Goal: Task Accomplishment & Management: Use online tool/utility

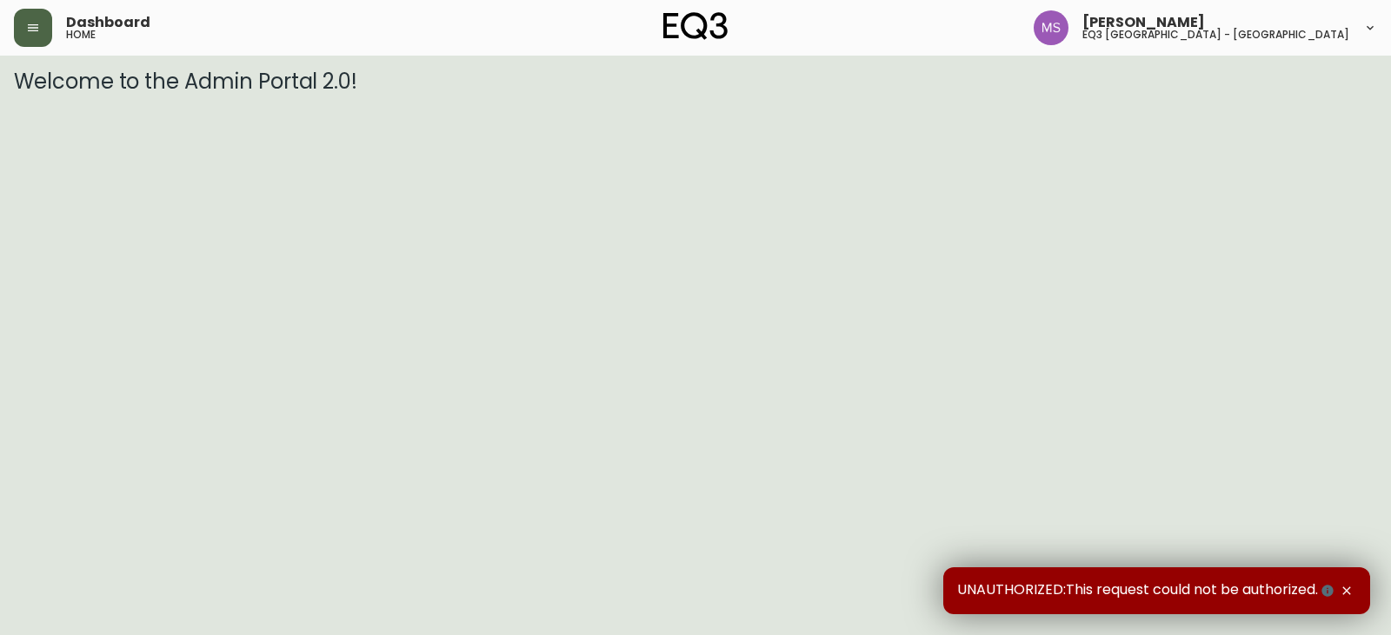
click at [30, 33] on icon "button" at bounding box center [33, 28] width 14 height 14
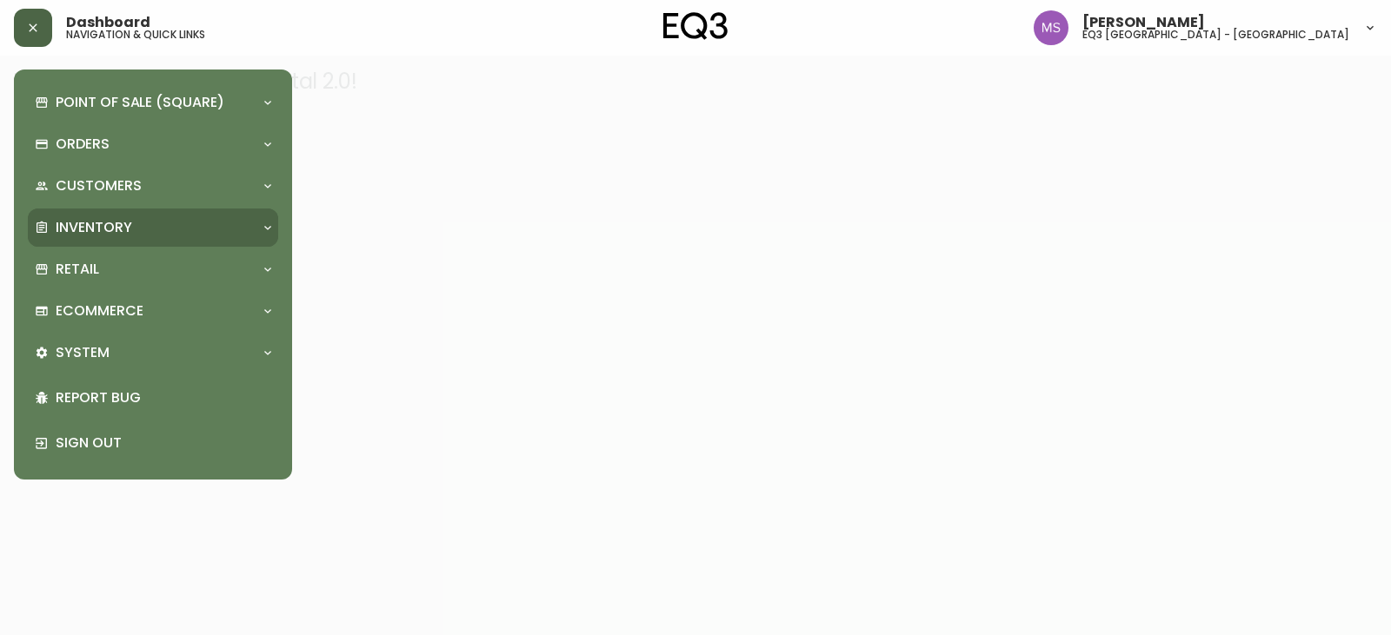
click at [143, 222] on div "Inventory" at bounding box center [144, 227] width 219 height 19
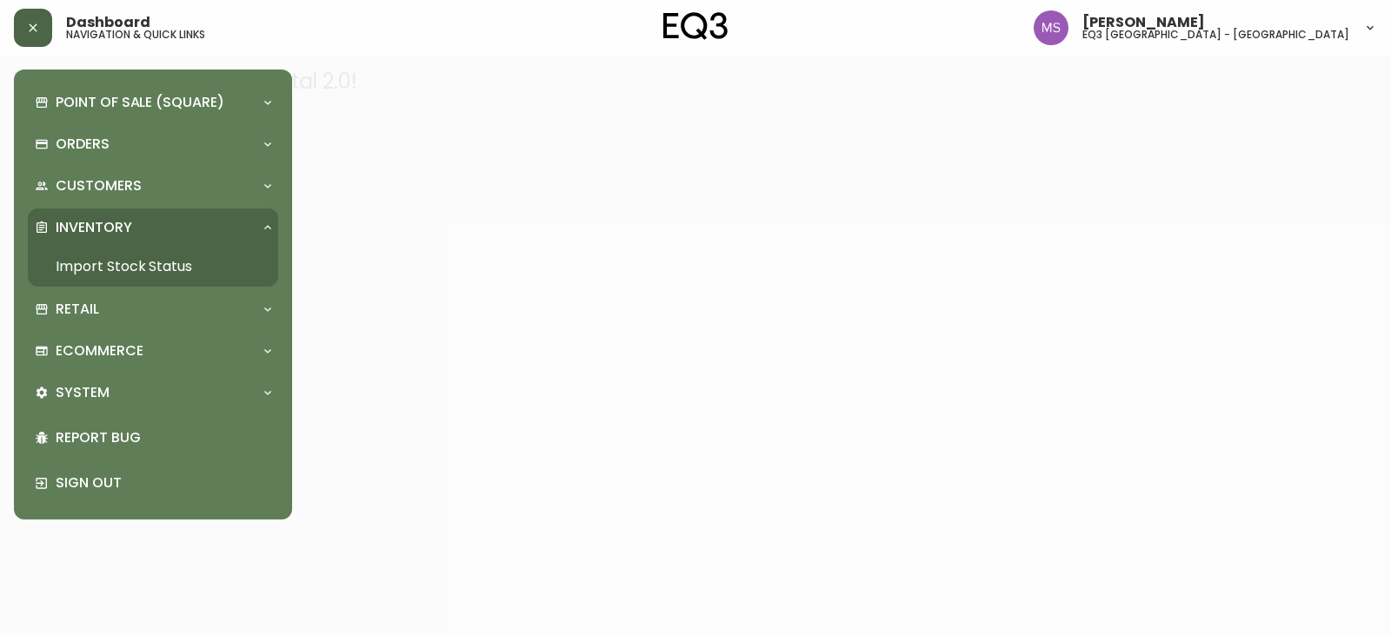
click at [124, 269] on link "Import Stock Status" at bounding box center [153, 267] width 250 height 40
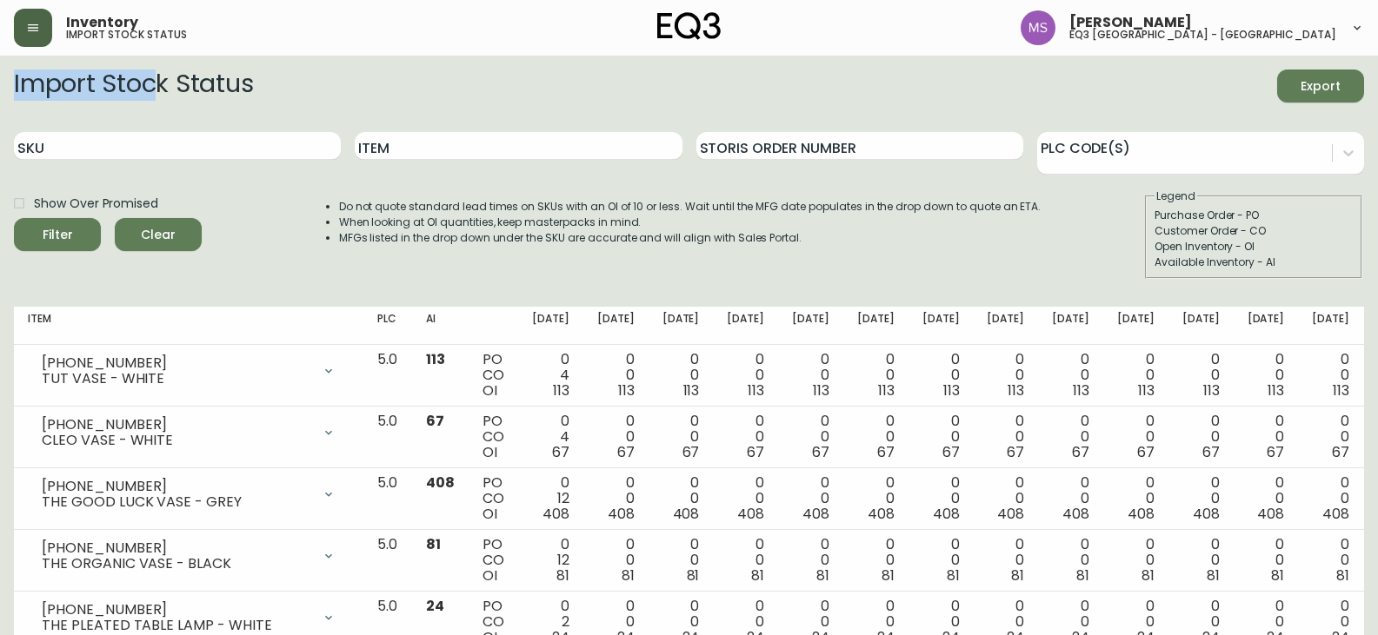
drag, startPoint x: 16, startPoint y: 82, endPoint x: 210, endPoint y: 83, distance: 194.7
click at [201, 84] on h2 "Import Stock Status" at bounding box center [133, 86] width 239 height 33
click at [236, 78] on h2 "Import Stock Status" at bounding box center [133, 86] width 239 height 33
